Goal: Task Accomplishment & Management: Use online tool/utility

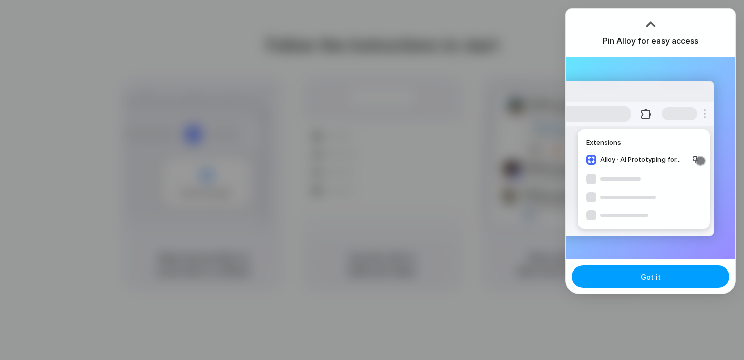
click at [639, 281] on button "Got it" at bounding box center [650, 277] width 157 height 22
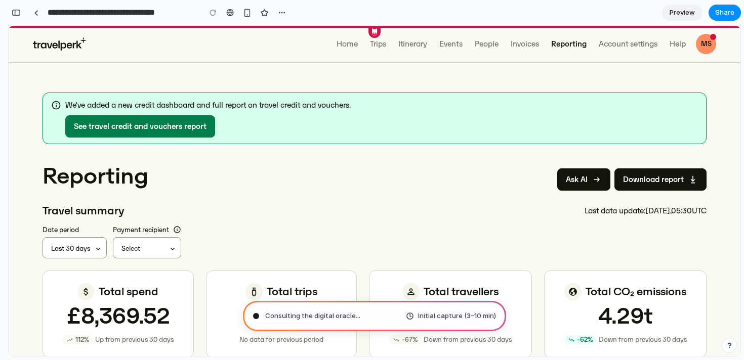
scroll to position [1, 0]
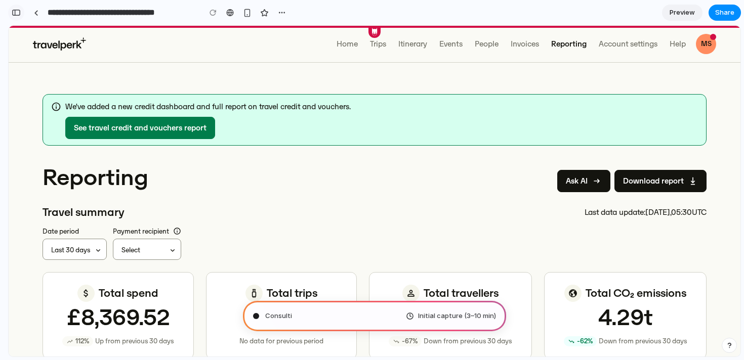
click at [17, 14] on div "button" at bounding box center [16, 12] width 9 height 7
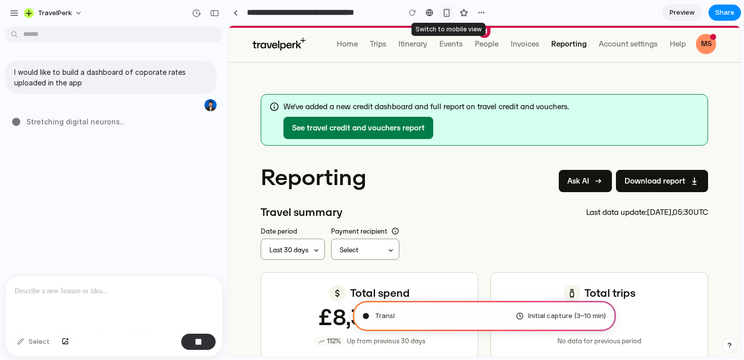
click at [445, 12] on div "button" at bounding box center [447, 13] width 9 height 9
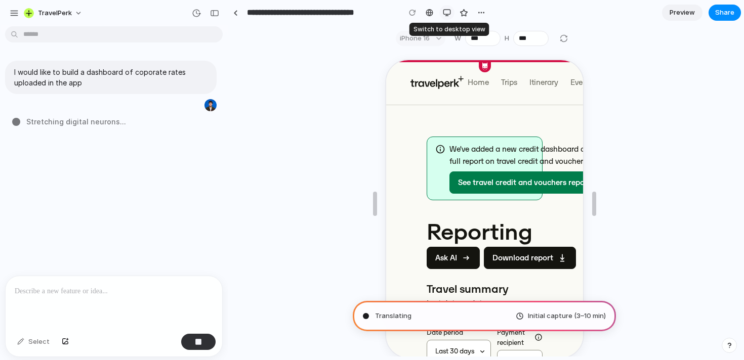
scroll to position [9, 0]
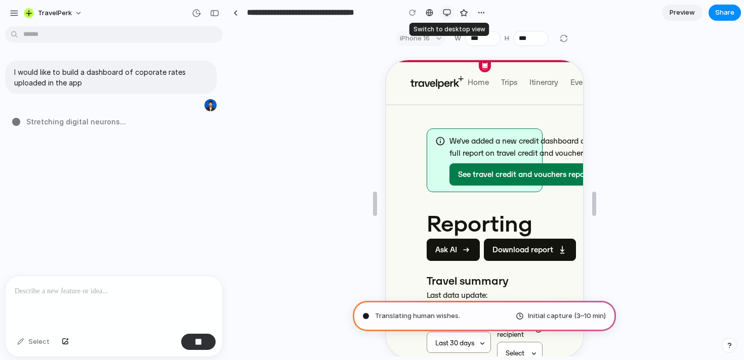
click at [445, 12] on div "button" at bounding box center [447, 13] width 8 height 8
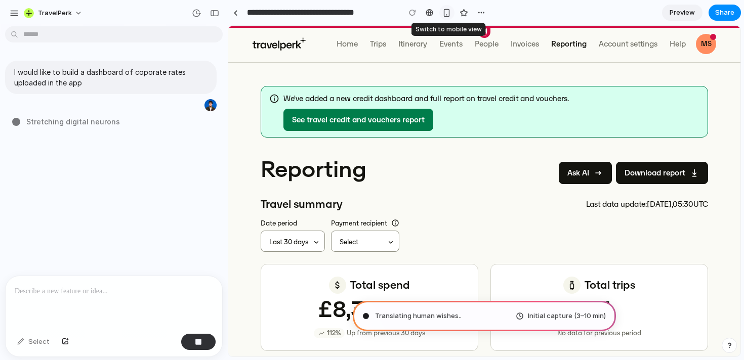
scroll to position [1, 0]
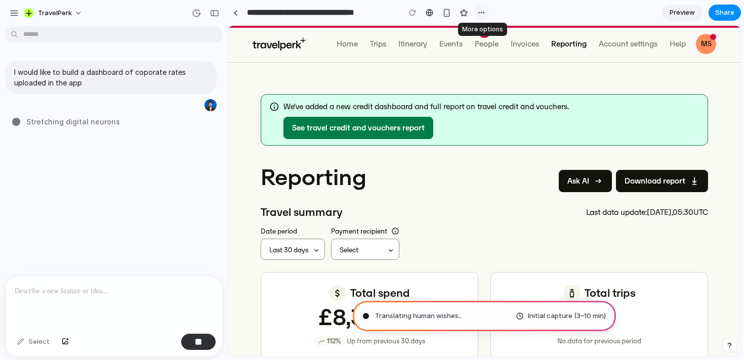
click at [486, 10] on button "button" at bounding box center [481, 12] width 15 height 15
click at [486, 10] on div "Duplicate Delete" at bounding box center [372, 180] width 744 height 360
click at [58, 11] on span "TravelPerk" at bounding box center [55, 13] width 34 height 10
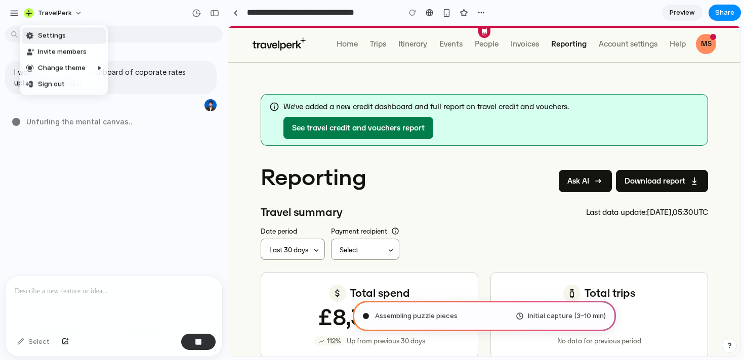
click at [14, 15] on div "Settings Invite members Change theme Sign out" at bounding box center [372, 180] width 744 height 360
click at [14, 14] on div "button" at bounding box center [14, 13] width 9 height 9
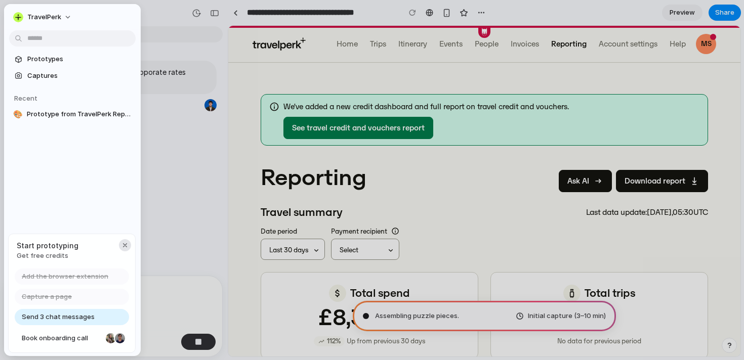
click at [127, 247] on div "button" at bounding box center [125, 246] width 8 height 8
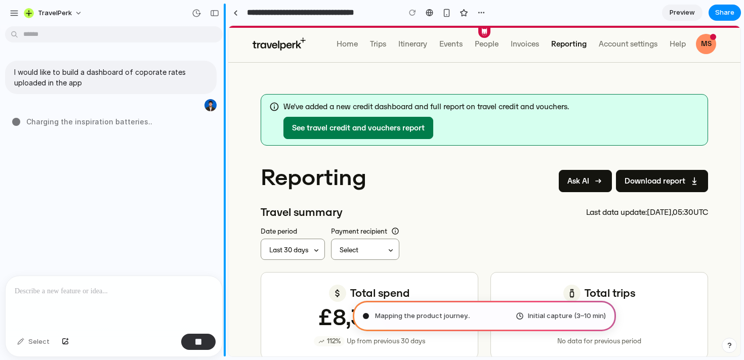
drag, startPoint x: 220, startPoint y: 9, endPoint x: 220, endPoint y: 20, distance: 10.6
click at [220, 10] on button "button" at bounding box center [215, 13] width 16 height 16
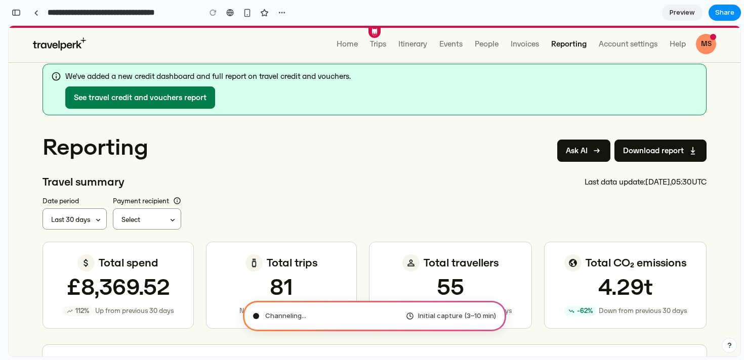
scroll to position [0, 0]
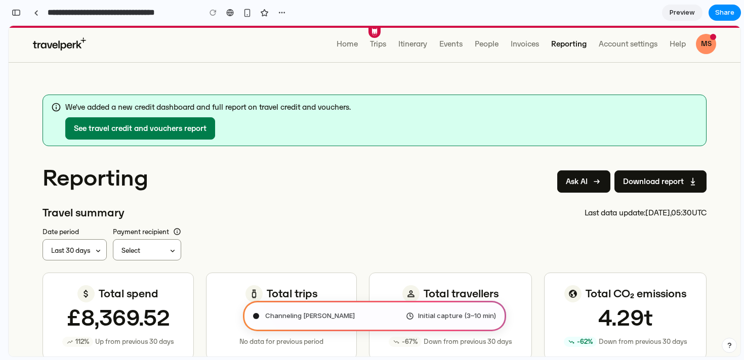
type input "**********"
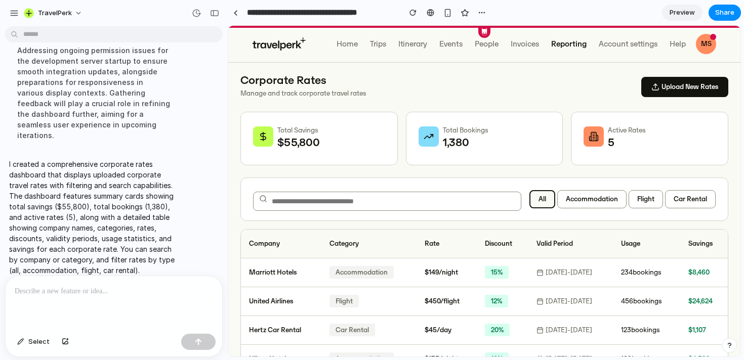
scroll to position [59, 0]
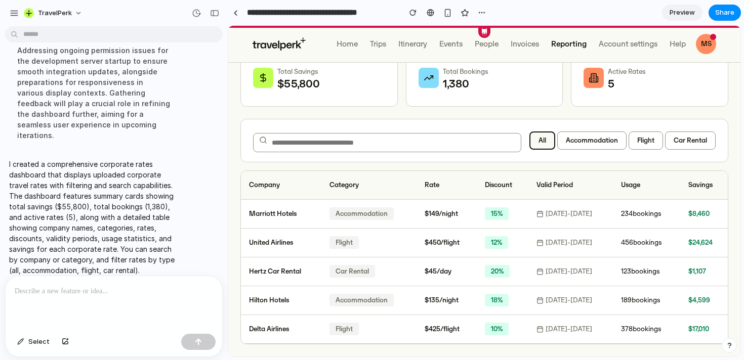
click at [450, 213] on td "$149/night" at bounding box center [447, 214] width 60 height 29
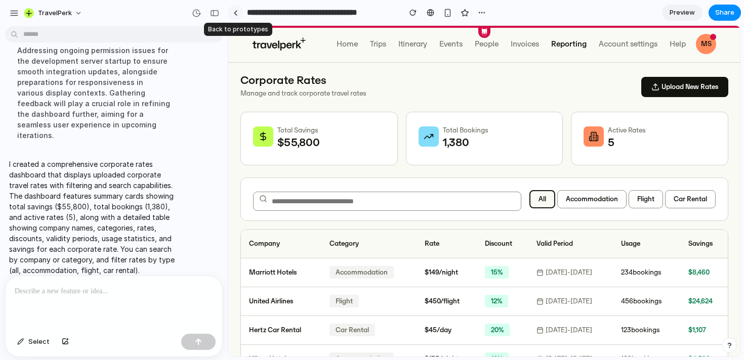
click at [233, 8] on link at bounding box center [235, 12] width 15 height 15
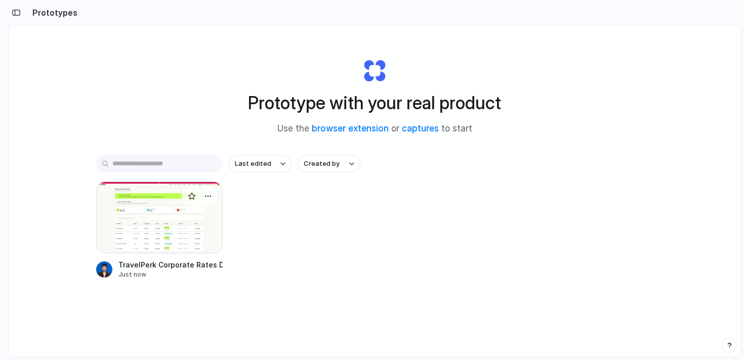
click at [183, 218] on div at bounding box center [159, 218] width 127 height 72
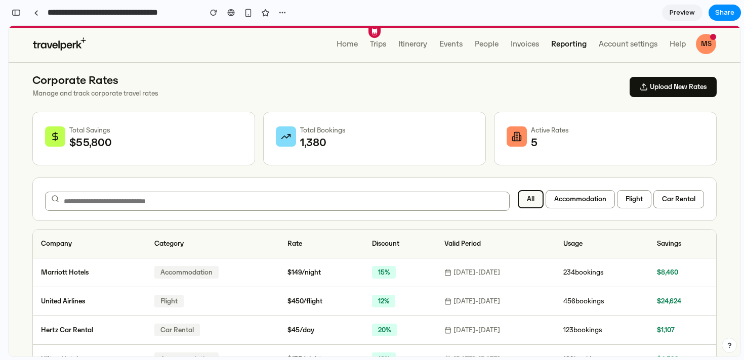
click at [646, 80] on button "Upload New Rates" at bounding box center [673, 87] width 87 height 20
click at [557, 197] on button "Accommodation" at bounding box center [580, 199] width 69 height 18
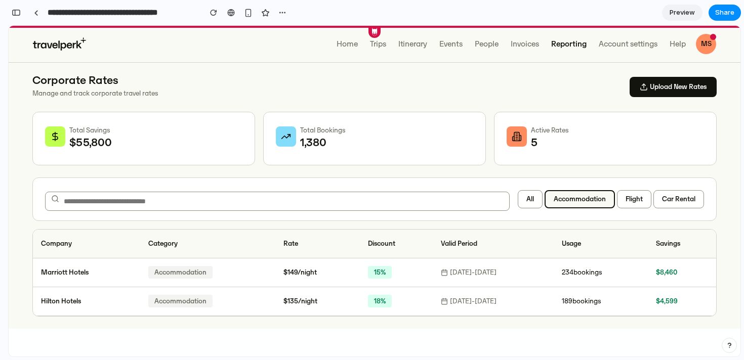
click at [634, 203] on button "Flight" at bounding box center [634, 199] width 34 height 18
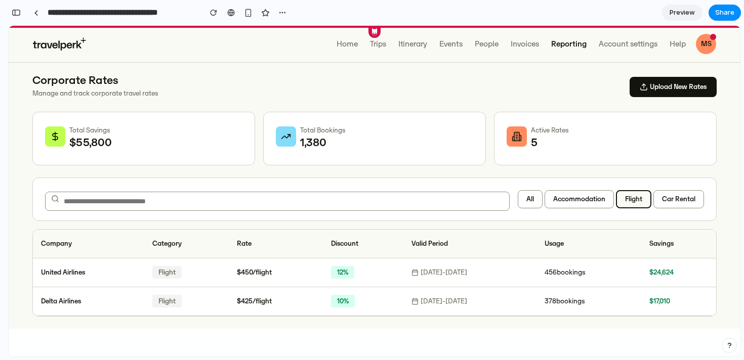
click at [685, 202] on button "Car Rental" at bounding box center [679, 199] width 51 height 18
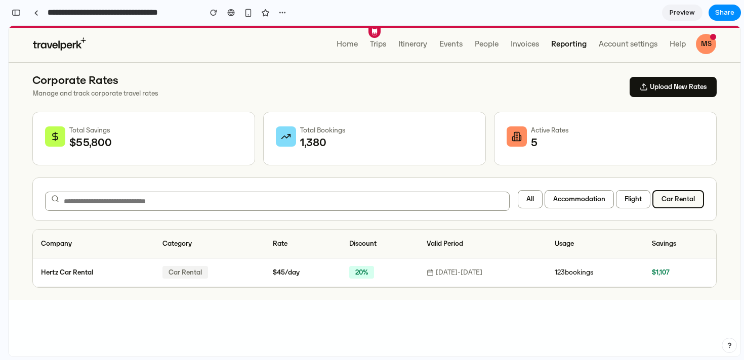
click at [561, 205] on button "Accommodation" at bounding box center [579, 199] width 69 height 18
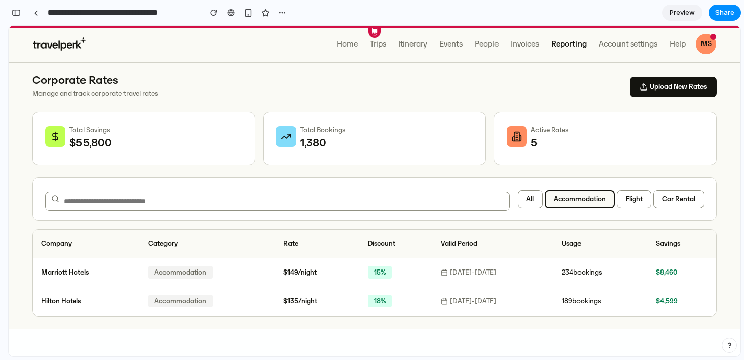
click at [534, 199] on button "all" at bounding box center [530, 199] width 25 height 18
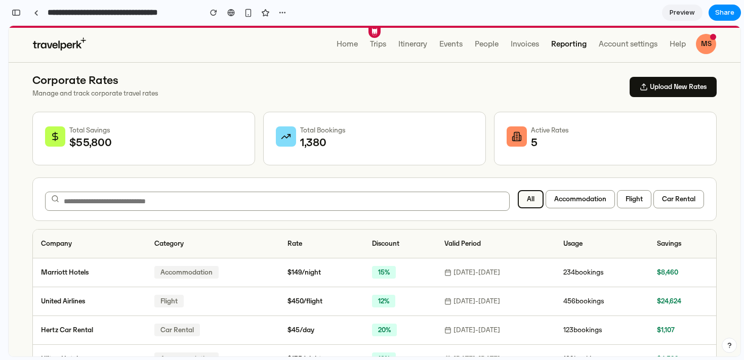
click at [411, 85] on div "Corporate Rates Manage and track corporate travel rates Upload New Rates" at bounding box center [374, 86] width 685 height 25
click at [15, 14] on div "button" at bounding box center [16, 12] width 9 height 7
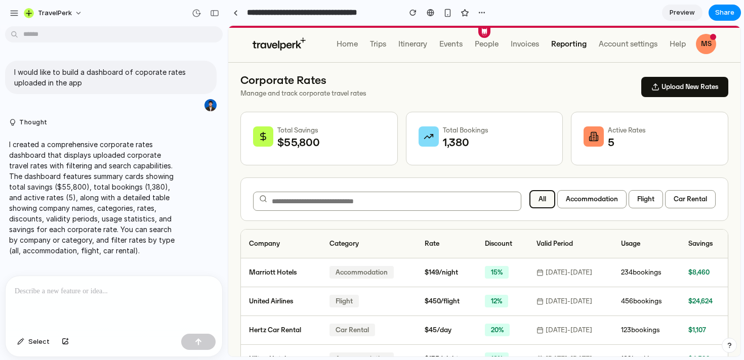
click at [129, 300] on div at bounding box center [114, 303] width 217 height 54
click at [60, 23] on div "TravelPerk" at bounding box center [114, 12] width 228 height 24
click at [61, 19] on button "TravelPerk" at bounding box center [54, 13] width 68 height 16
click at [61, 19] on div "Settings Invite members Change theme Sign out" at bounding box center [372, 180] width 744 height 360
click at [129, 297] on div at bounding box center [114, 303] width 217 height 54
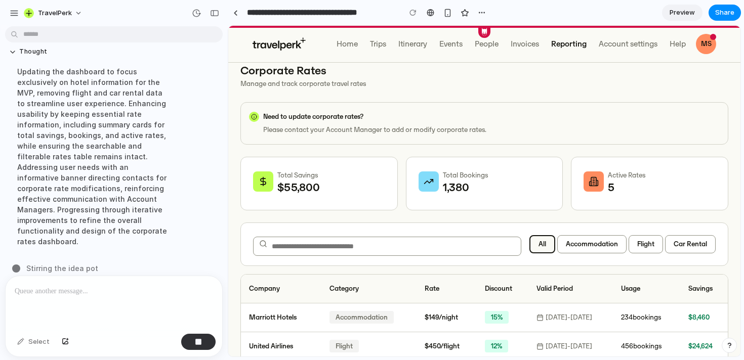
scroll to position [8, 0]
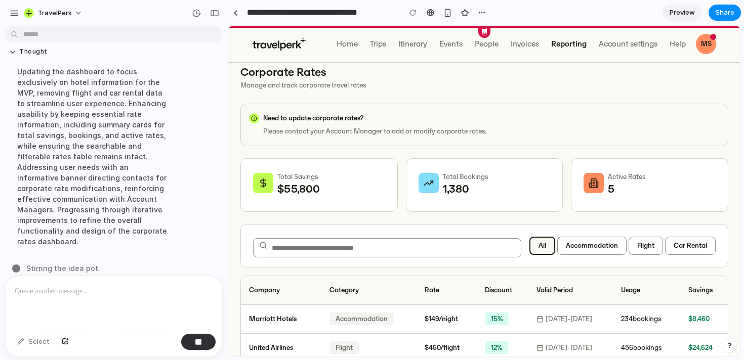
click at [126, 297] on p at bounding box center [114, 292] width 198 height 12
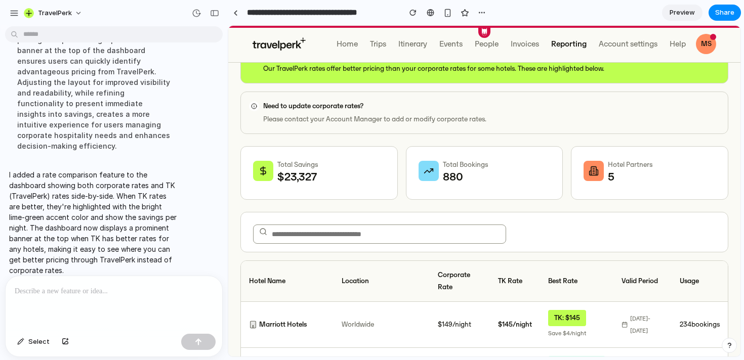
scroll to position [69, 0]
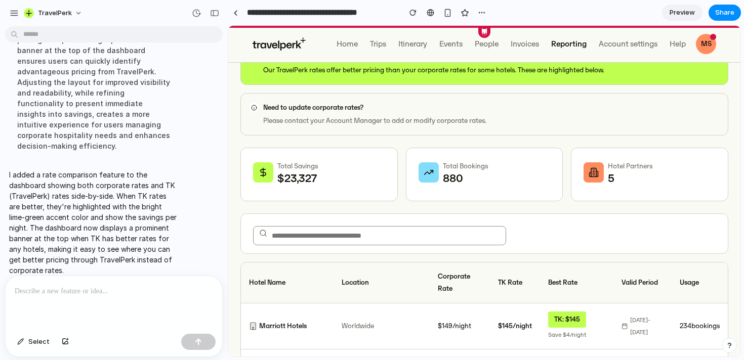
click at [384, 232] on input "text" at bounding box center [379, 235] width 253 height 19
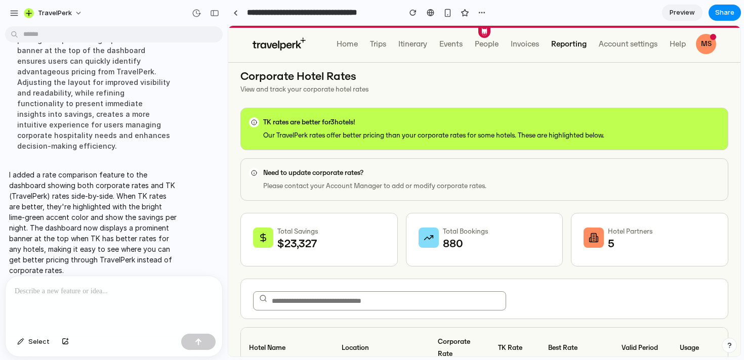
scroll to position [0, 0]
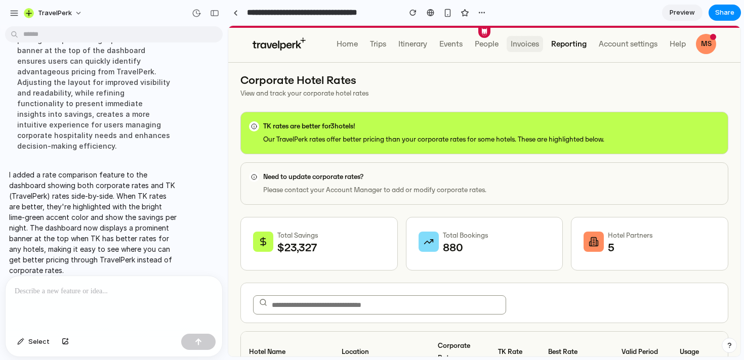
click at [519, 46] on div "Invoices" at bounding box center [525, 44] width 28 height 12
click at [572, 44] on div "Reporting" at bounding box center [568, 44] width 35 height 12
click at [624, 44] on div "Account settings" at bounding box center [628, 44] width 59 height 12
click at [232, 14] on link at bounding box center [235, 12] width 15 height 15
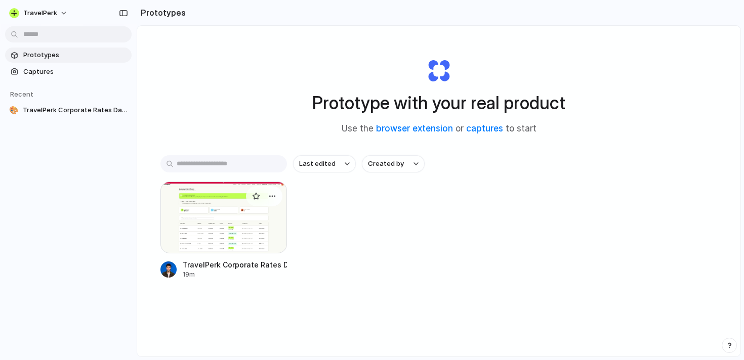
click at [247, 209] on div at bounding box center [223, 218] width 127 height 72
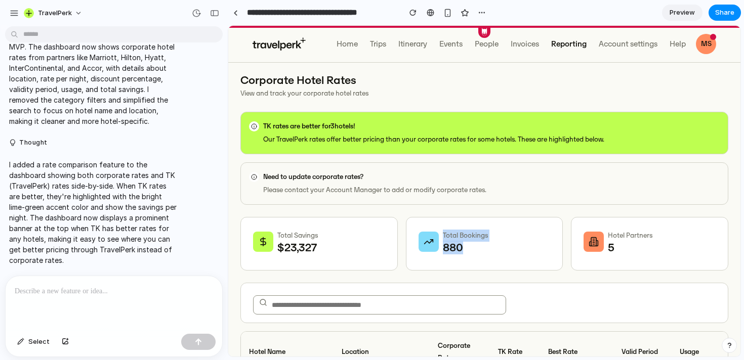
drag, startPoint x: 433, startPoint y: 242, endPoint x: 511, endPoint y: 257, distance: 79.3
click at [511, 257] on div "Total Bookings 880" at bounding box center [484, 244] width 157 height 54
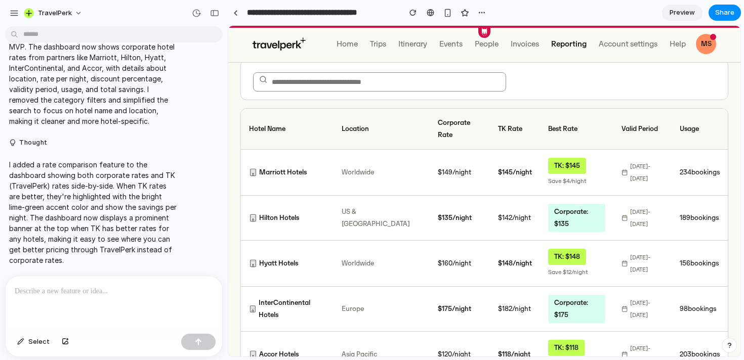
scroll to position [181, 0]
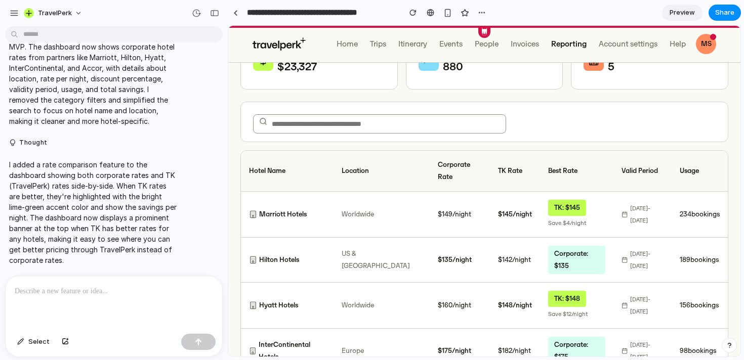
click at [376, 125] on input "text" at bounding box center [379, 123] width 253 height 19
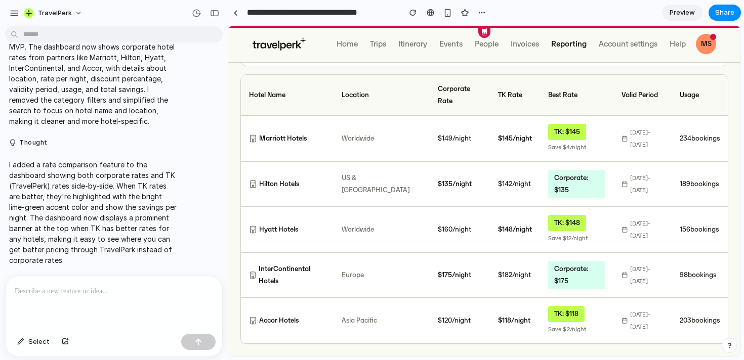
scroll to position [0, 0]
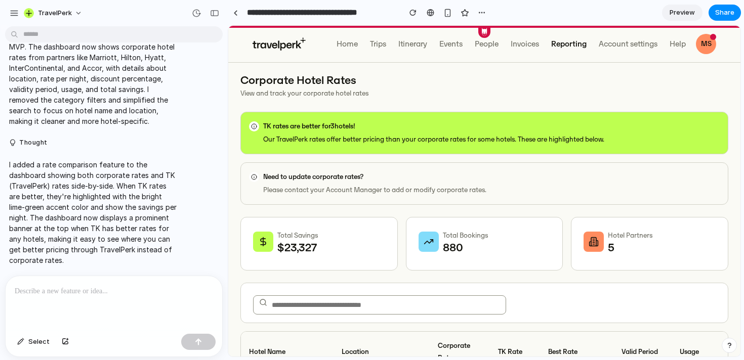
click at [729, 340] on button "button" at bounding box center [729, 345] width 15 height 15
click at [733, 344] on div "button" at bounding box center [730, 346] width 9 height 12
click at [718, 47] on div "Home Trips Itinerary Events People Invoices Reporting Account settings Help MS" at bounding box center [484, 44] width 512 height 36
click at [714, 47] on div "MS" at bounding box center [706, 44] width 20 height 20
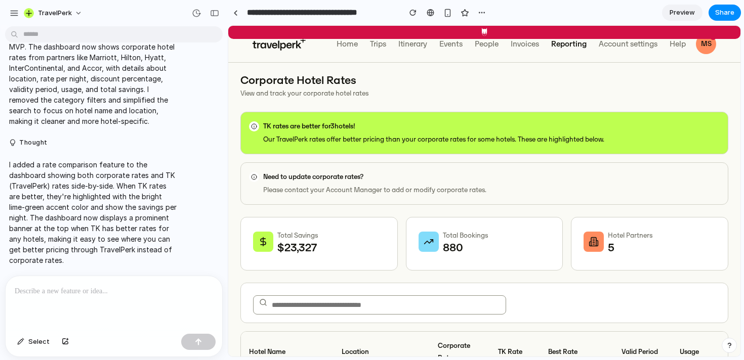
click at [487, 31] on icon at bounding box center [484, 32] width 10 height 10
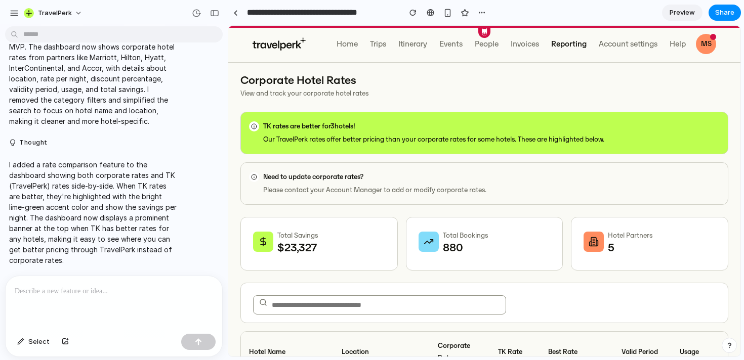
click at [271, 44] on img at bounding box center [279, 43] width 53 height 13
click at [450, 17] on button "button" at bounding box center [447, 12] width 15 height 15
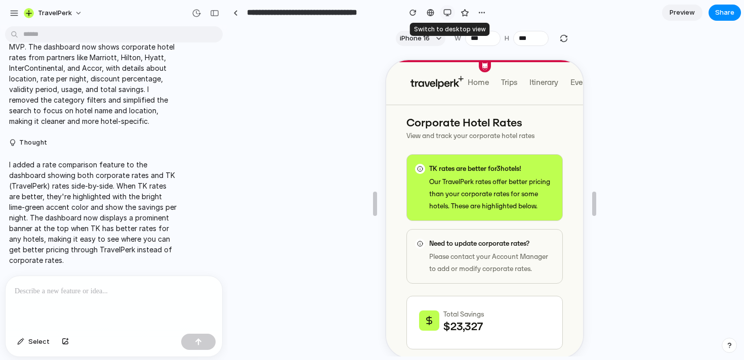
click at [445, 13] on div "button" at bounding box center [448, 13] width 8 height 8
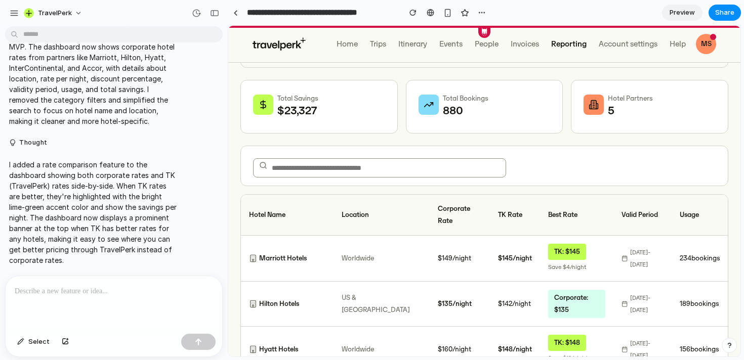
scroll to position [258, 0]
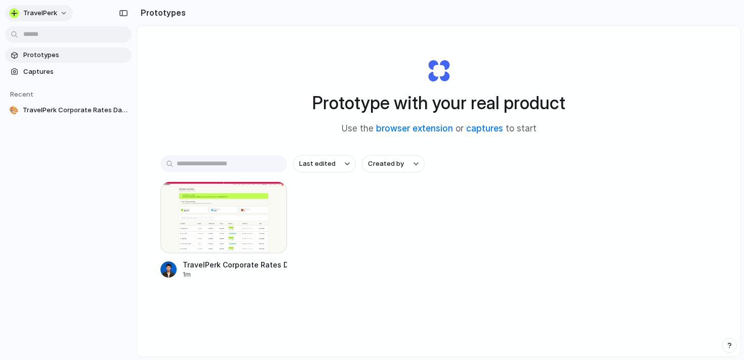
click at [67, 12] on button "TravelPerk" at bounding box center [39, 13] width 68 height 16
